Goal: Task Accomplishment & Management: Manage account settings

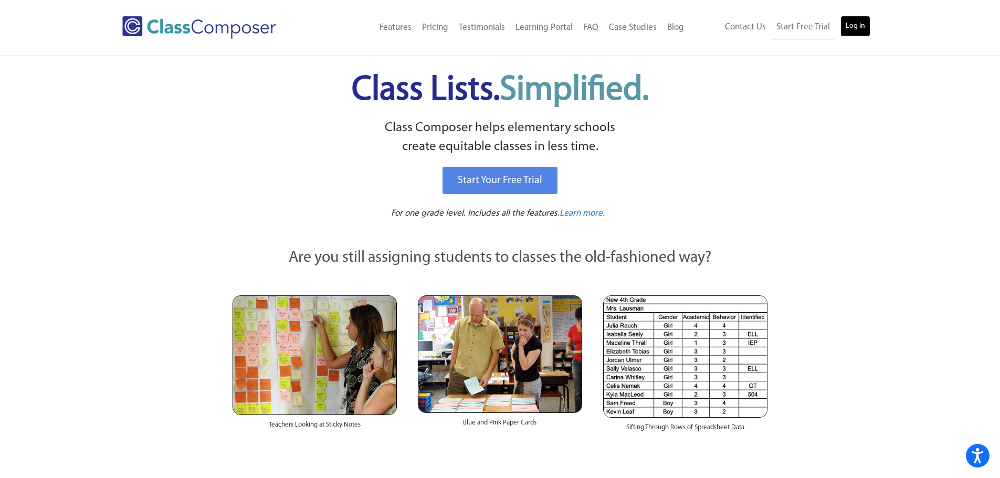
click at [859, 20] on link "Log In" at bounding box center [855, 26] width 30 height 21
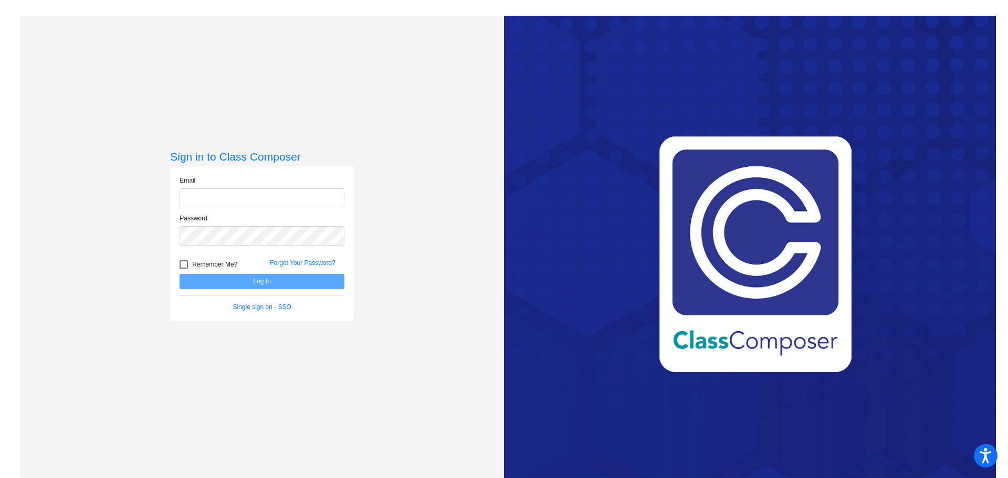
type input "[EMAIL_ADDRESS][DOMAIN_NAME]"
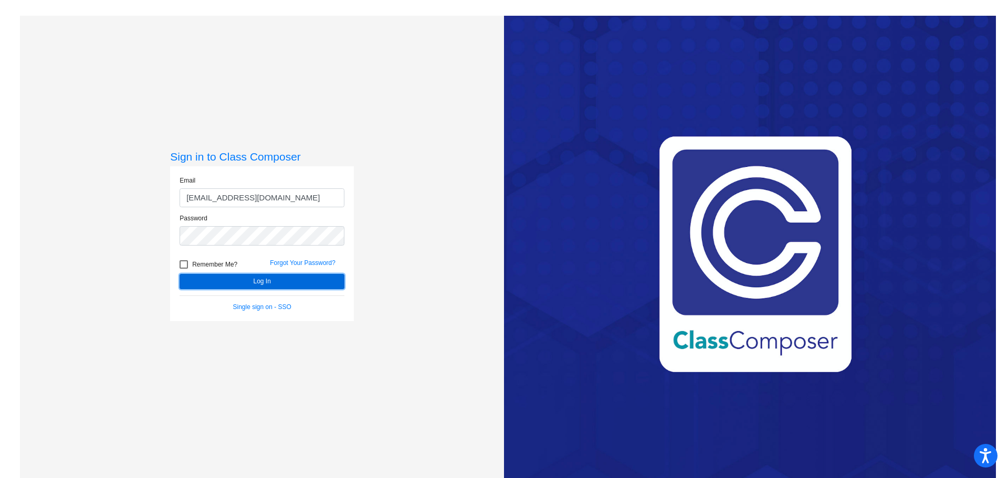
click at [225, 288] on button "Log In" at bounding box center [261, 281] width 165 height 15
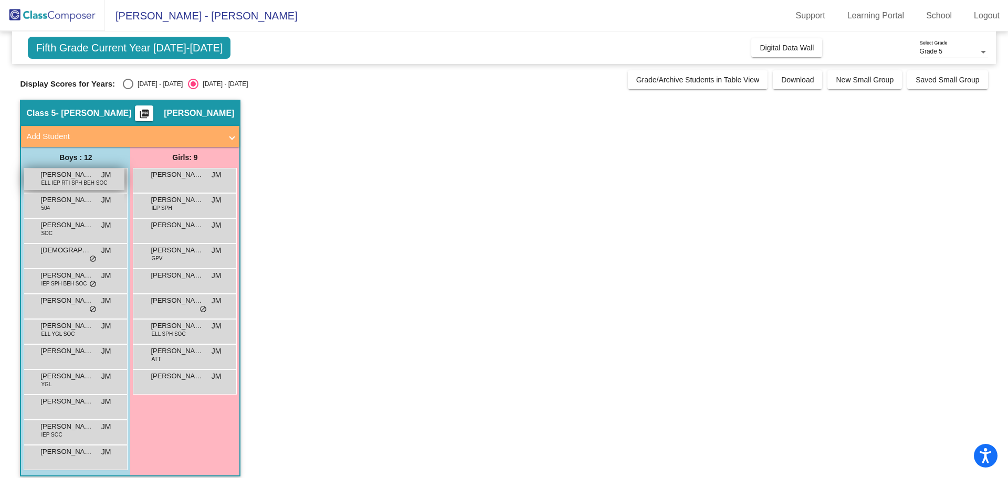
click at [71, 183] on span "ELL IEP RTI SPH BEH SOC" at bounding box center [74, 183] width 66 height 8
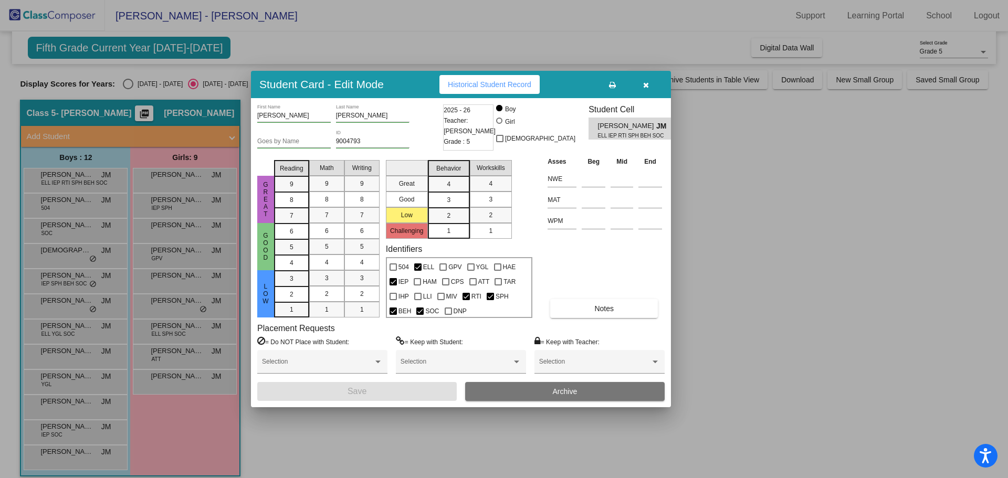
click at [640, 80] on button "button" at bounding box center [646, 84] width 34 height 19
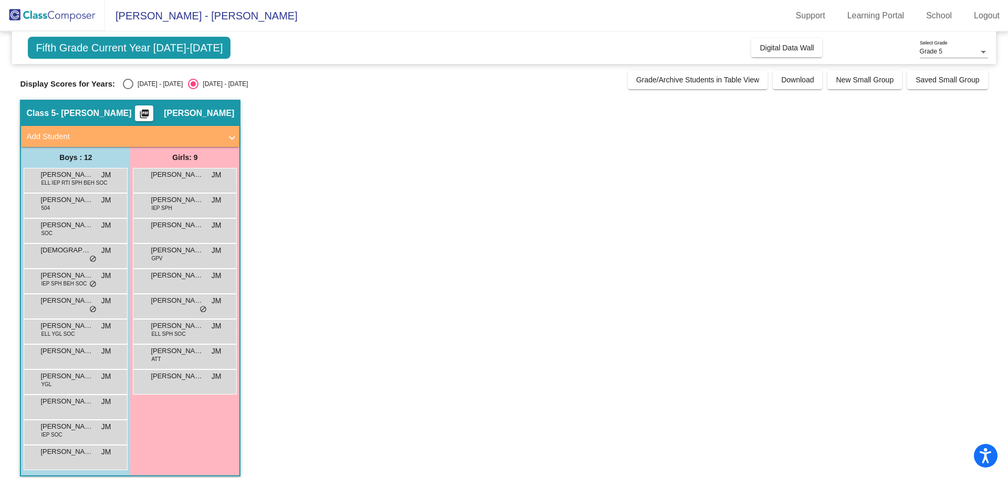
scroll to position [9, 0]
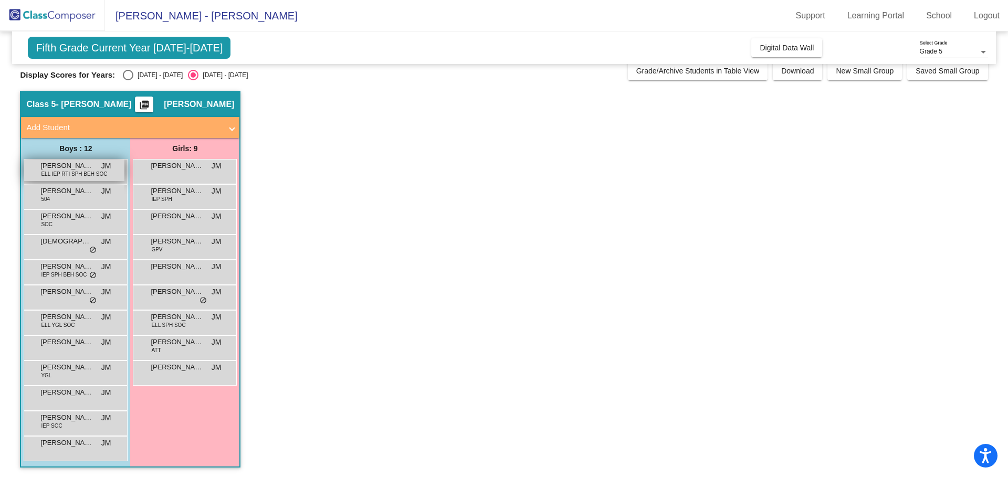
click at [75, 168] on span "[PERSON_NAME]" at bounding box center [66, 166] width 52 height 10
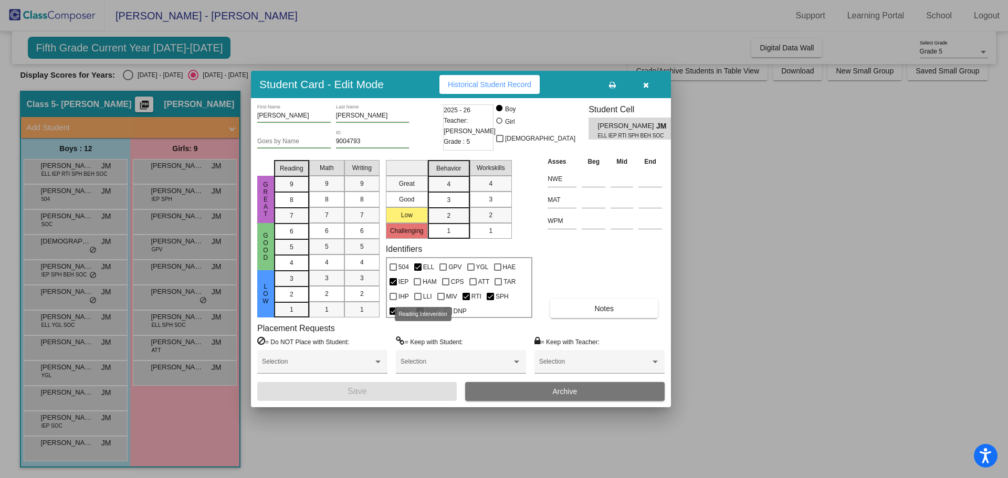
click at [393, 295] on div at bounding box center [392, 296] width 7 height 7
click at [393, 300] on input "IHP" at bounding box center [393, 300] width 1 height 1
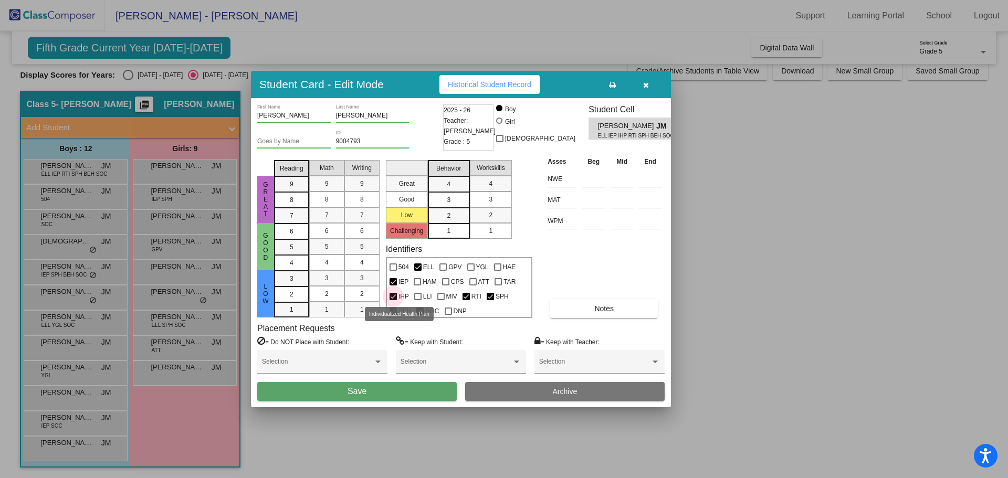
click at [395, 295] on div at bounding box center [392, 296] width 7 height 7
click at [393, 300] on input "IHP" at bounding box center [393, 300] width 1 height 1
checkbox input "false"
click at [650, 88] on button "button" at bounding box center [646, 84] width 34 height 19
